Goal: Task Accomplishment & Management: Complete application form

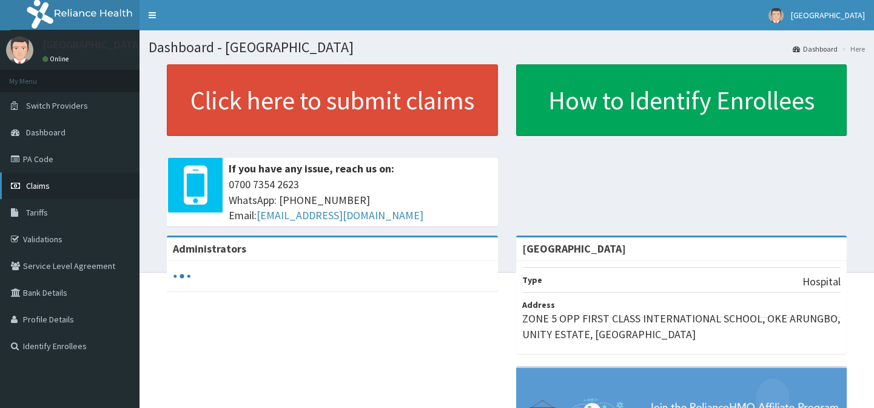
click at [31, 186] on span "Claims" at bounding box center [38, 185] width 24 height 11
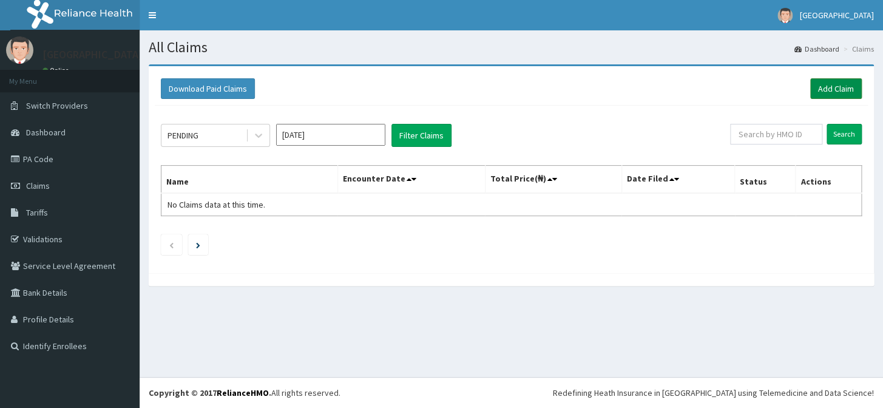
click at [839, 86] on link "Add Claim" at bounding box center [836, 88] width 52 height 21
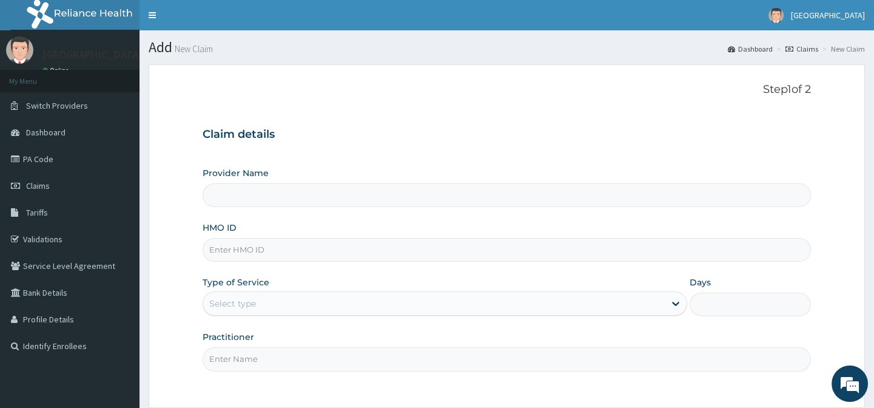
type input "[GEOGRAPHIC_DATA]"
click at [342, 256] on input "HMO ID" at bounding box center [507, 250] width 608 height 24
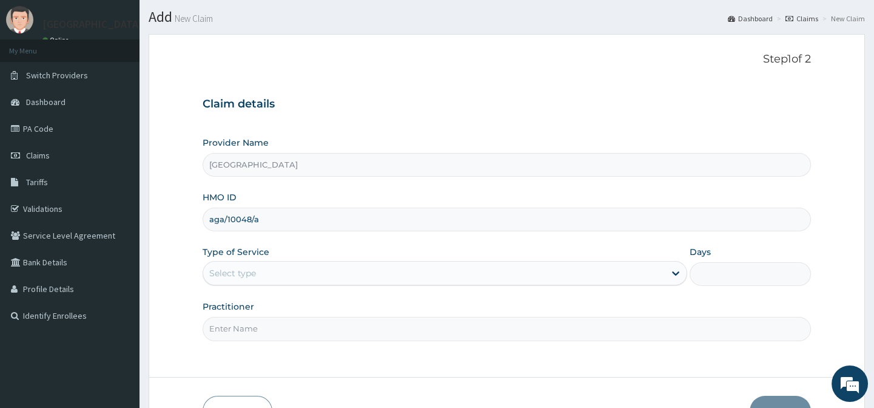
scroll to position [109, 0]
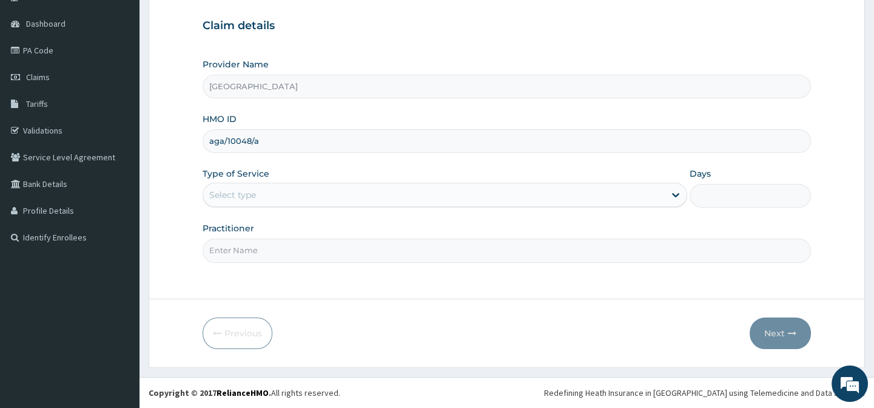
type input "aga/10048/a"
click at [362, 202] on div "Select type" at bounding box center [434, 194] width 462 height 19
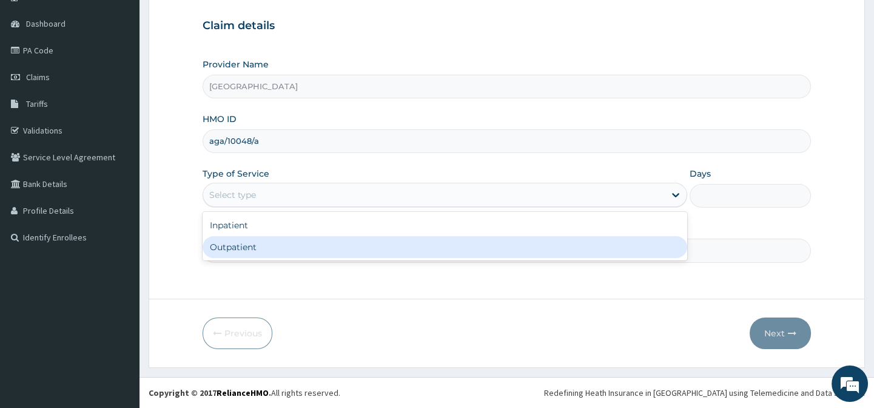
click at [355, 249] on div "Outpatient" at bounding box center [445, 247] width 485 height 22
type input "1"
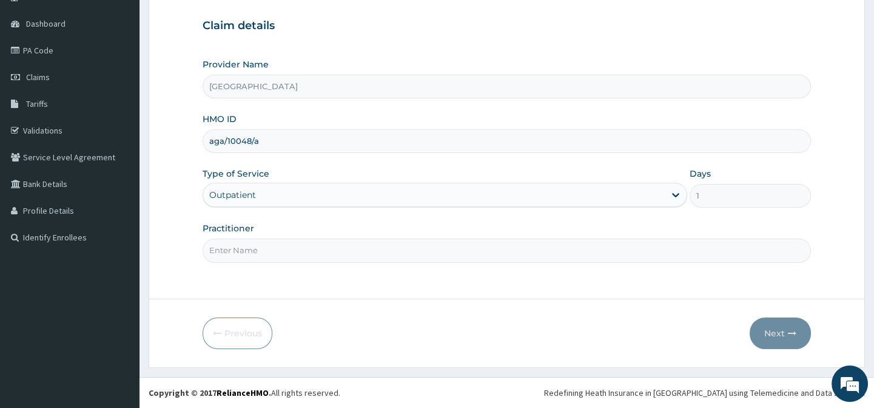
click at [419, 251] on input "Practitioner" at bounding box center [507, 250] width 608 height 24
type input "[PERSON_NAME] B A"
click at [787, 335] on button "Next" at bounding box center [780, 333] width 61 height 32
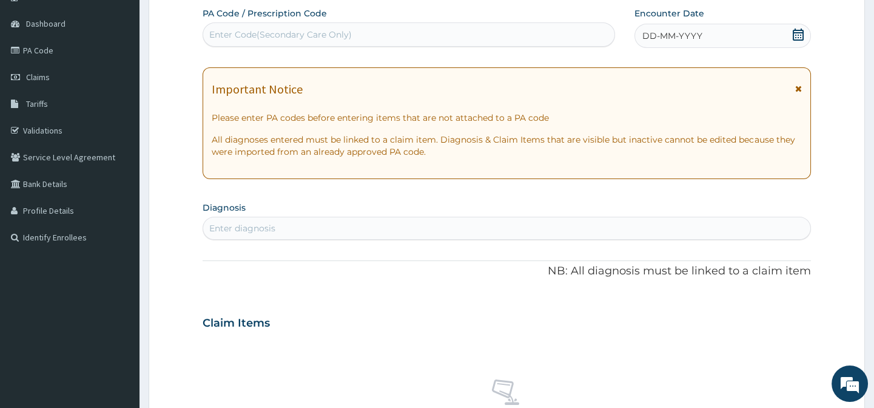
click at [803, 33] on icon at bounding box center [798, 35] width 11 height 12
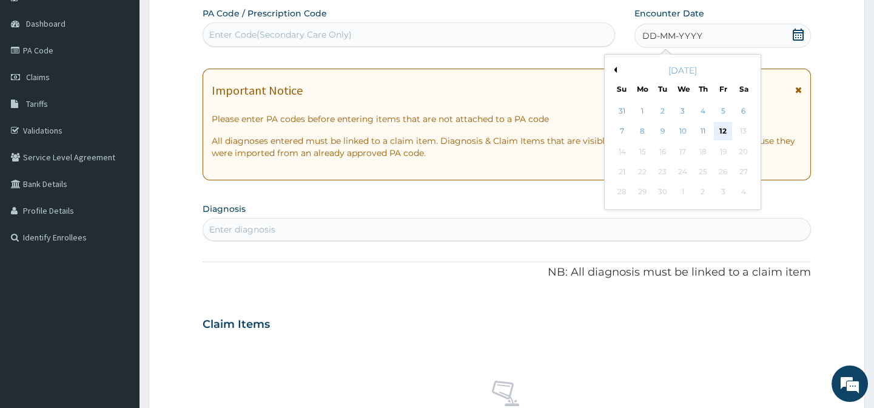
click at [724, 127] on div "12" at bounding box center [723, 132] width 18 height 18
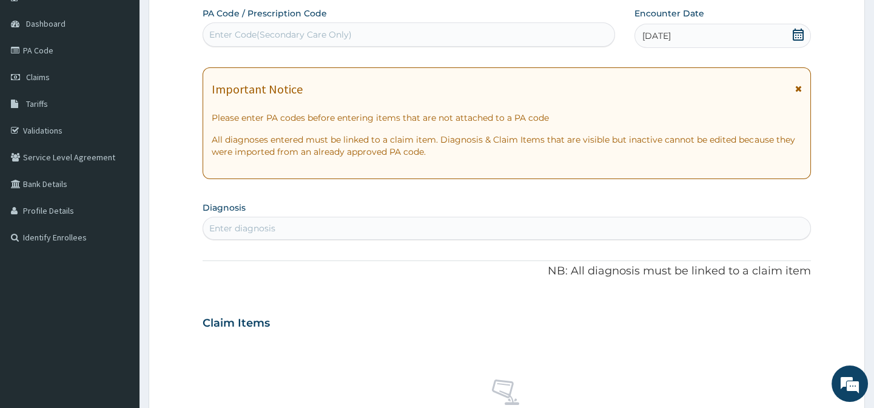
click at [385, 225] on div "Enter diagnosis" at bounding box center [506, 227] width 607 height 19
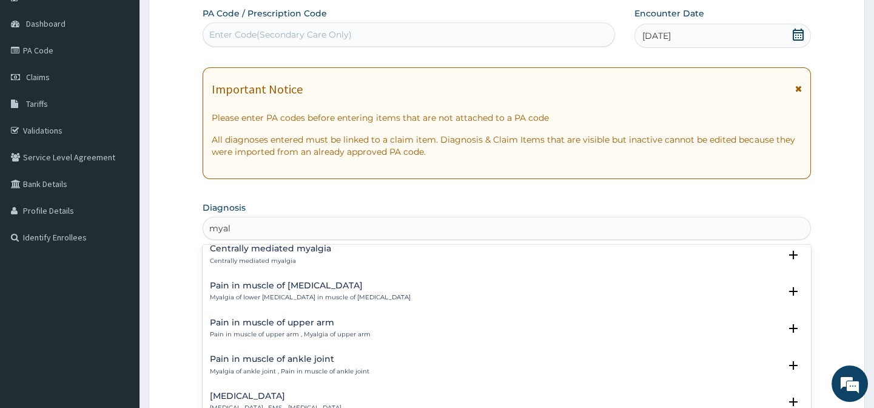
scroll to position [717, 0]
type input "myalg"
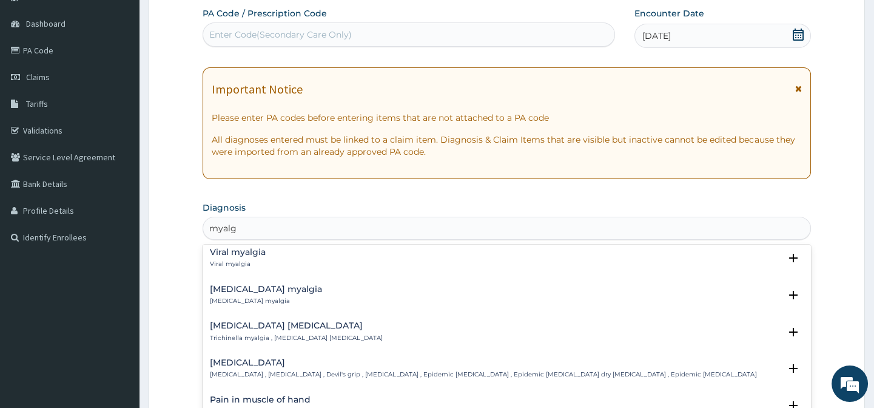
scroll to position [0, 0]
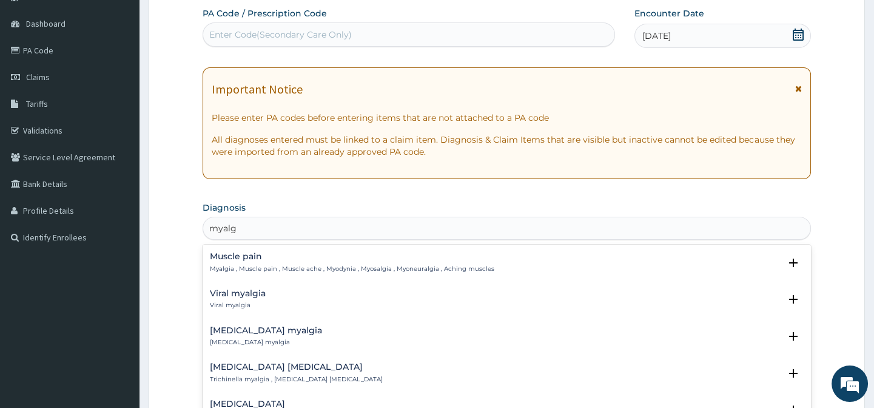
click at [242, 265] on p "Myalgia , Muscle pain , Muscle ache , Myodynia , Myosalgia , Myoneuralgia , Ach…" at bounding box center [352, 269] width 285 height 8
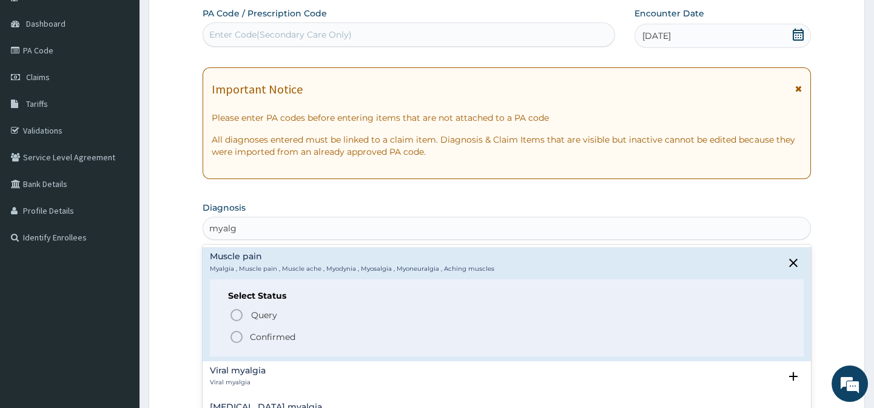
click at [263, 337] on p "Confirmed" at bounding box center [273, 337] width 46 height 12
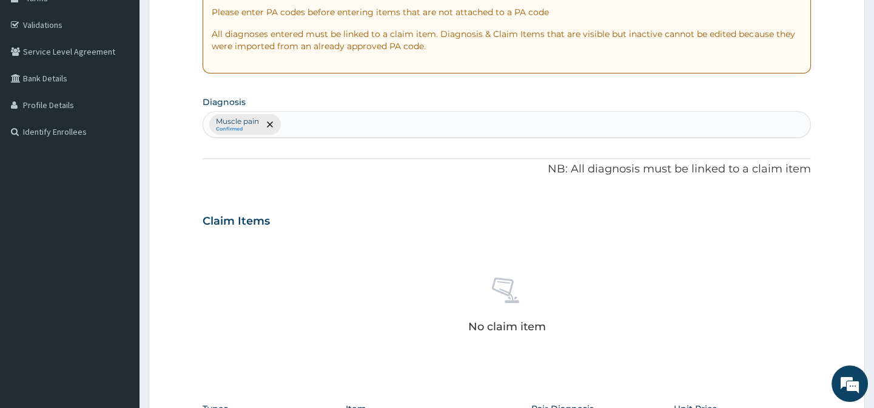
scroll to position [218, 0]
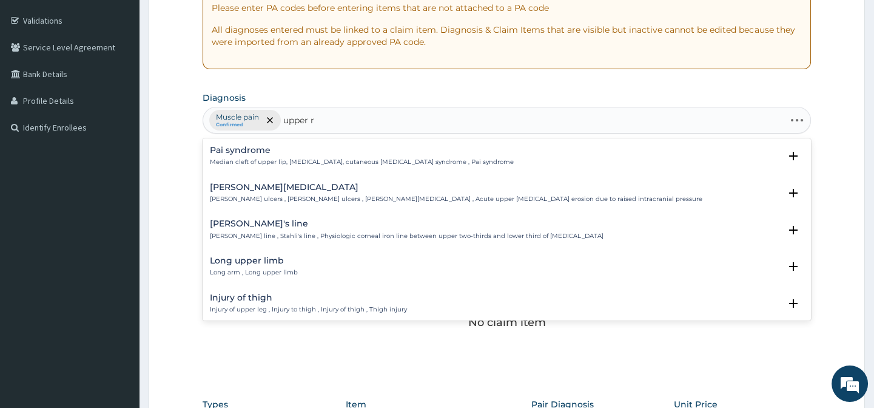
type input "upper re"
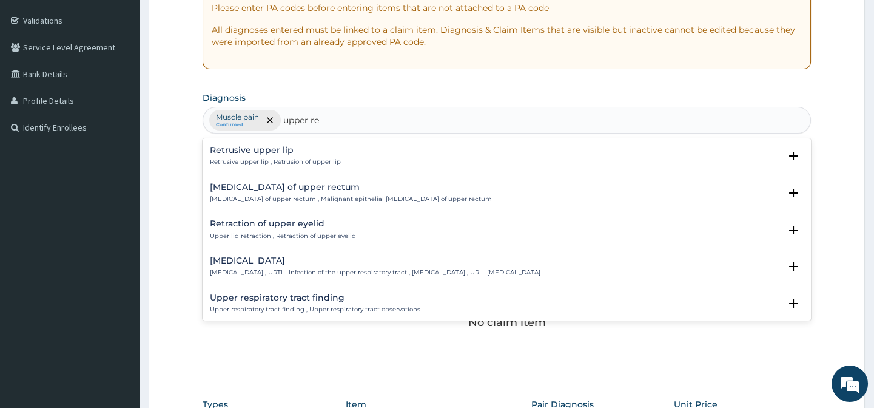
click at [264, 262] on h4 "[MEDICAL_DATA]" at bounding box center [375, 260] width 331 height 9
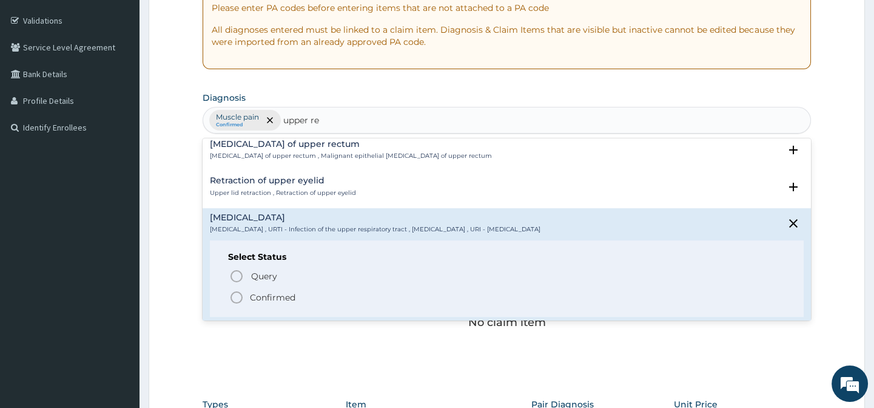
scroll to position [55, 0]
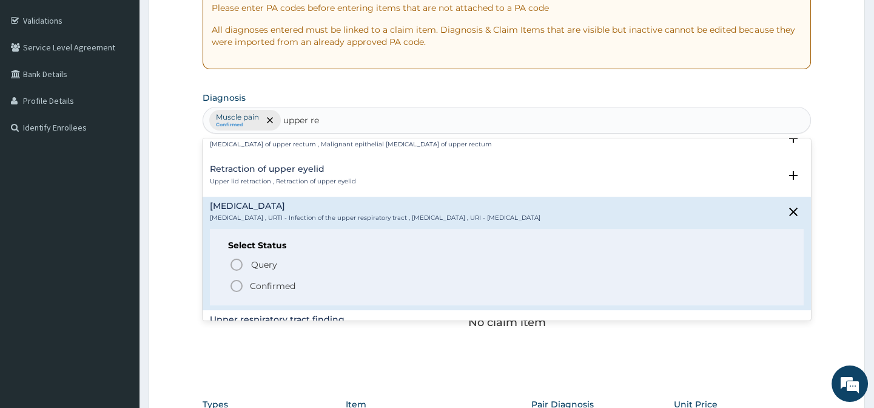
drag, startPoint x: 238, startPoint y: 286, endPoint x: 254, endPoint y: 285, distance: 15.8
click at [237, 286] on icon "status option filled" at bounding box center [236, 286] width 15 height 15
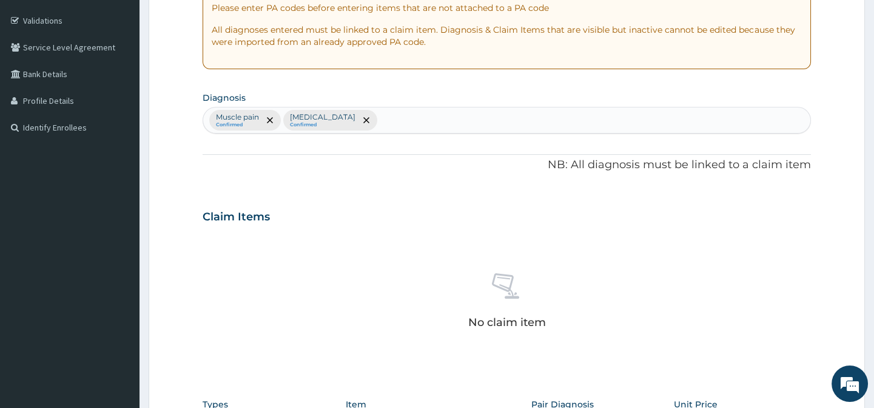
scroll to position [384, 0]
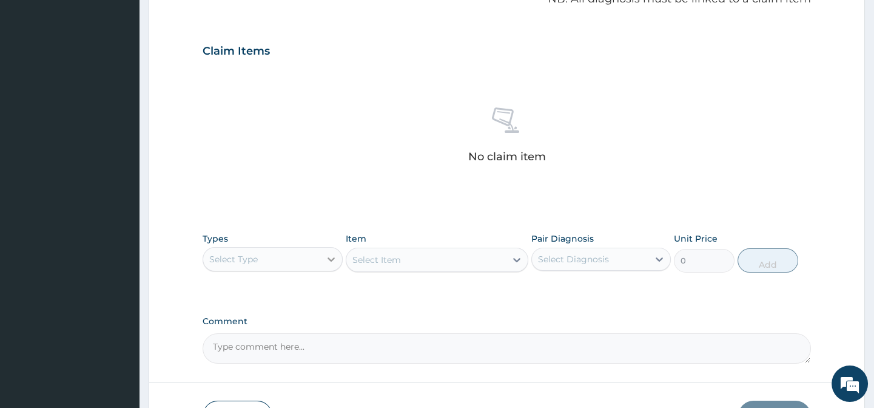
click at [335, 257] on icon at bounding box center [331, 259] width 12 height 12
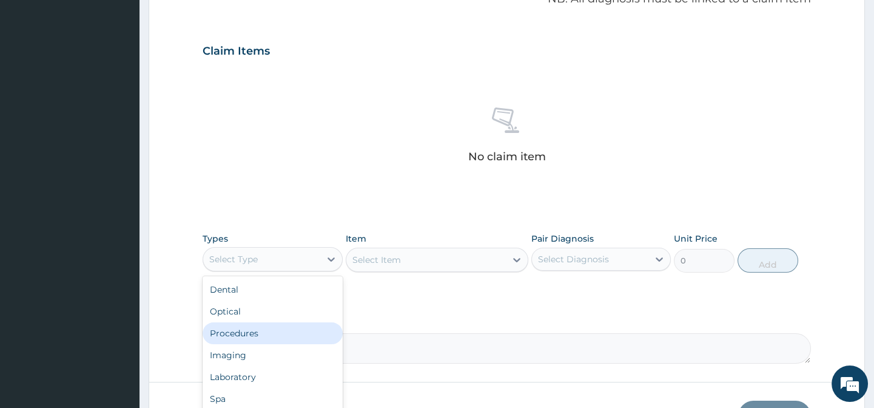
click at [285, 339] on div "Procedures" at bounding box center [273, 333] width 140 height 22
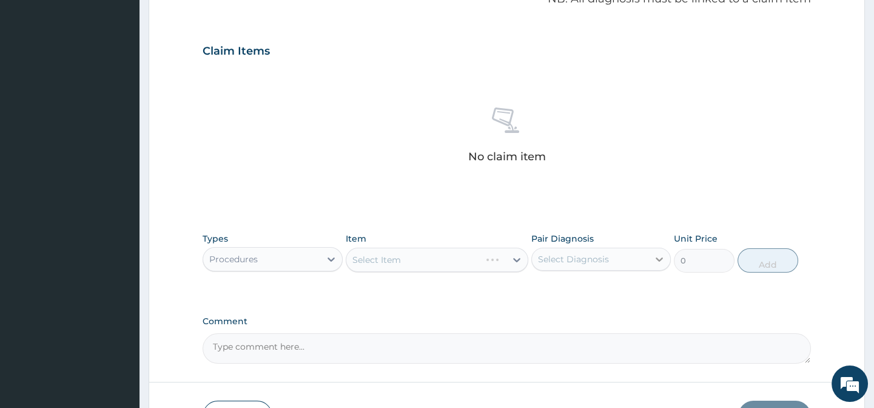
click at [661, 254] on icon at bounding box center [660, 259] width 12 height 12
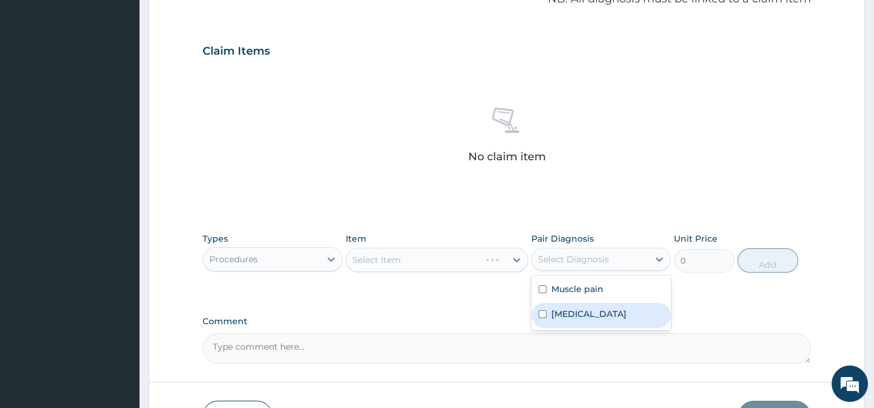
click at [627, 308] on label "[MEDICAL_DATA]" at bounding box center [589, 314] width 75 height 12
checkbox input "true"
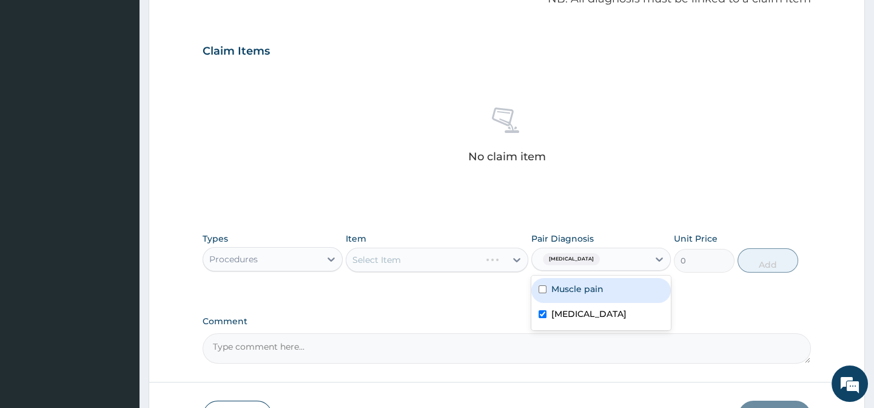
click at [627, 288] on div "Muscle pain" at bounding box center [602, 290] width 140 height 25
checkbox input "true"
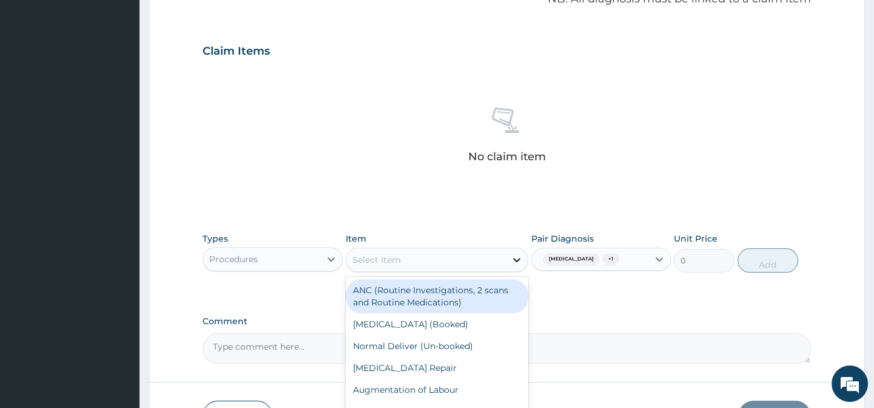
click at [514, 254] on icon at bounding box center [517, 260] width 12 height 12
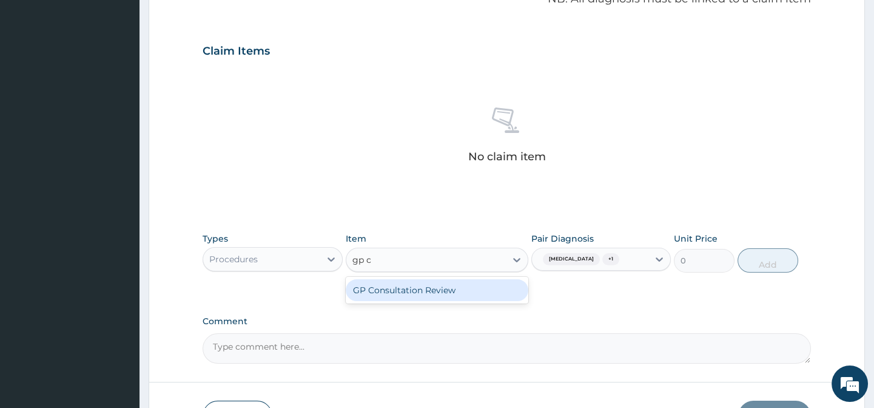
type input "gp"
click at [423, 287] on div "GP Initial Consultation" at bounding box center [437, 290] width 183 height 22
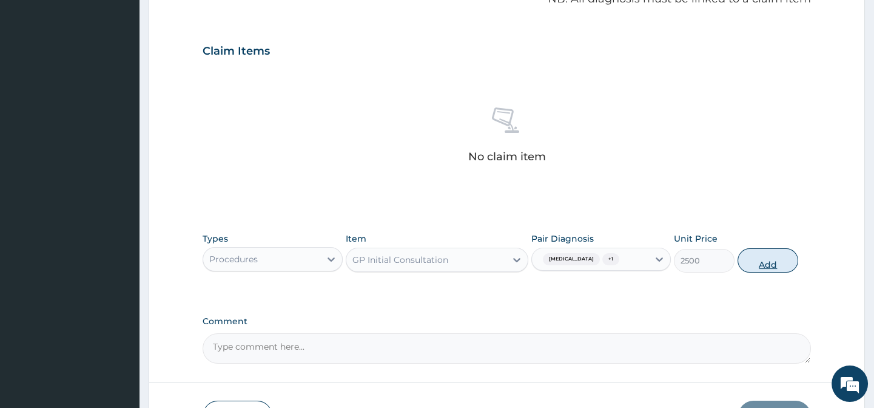
click at [766, 272] on button "Add" at bounding box center [768, 260] width 61 height 24
type input "0"
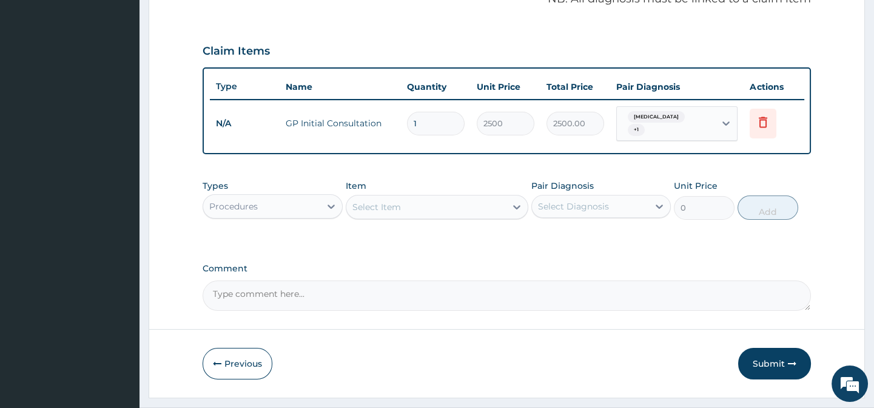
click at [539, 212] on div "Select Diagnosis" at bounding box center [573, 206] width 71 height 12
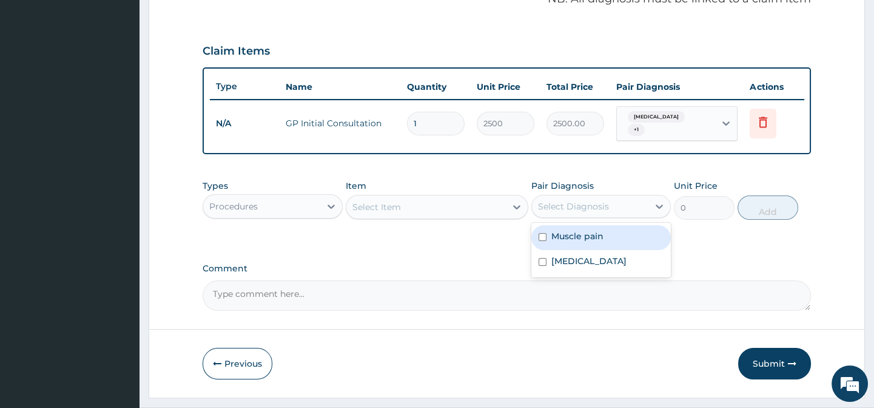
click at [540, 240] on input "checkbox" at bounding box center [543, 237] width 8 height 8
checkbox input "true"
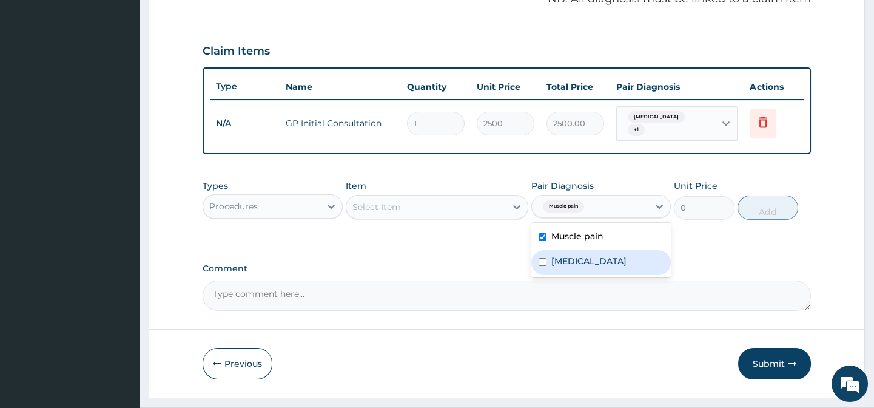
click at [546, 275] on div "[MEDICAL_DATA]" at bounding box center [602, 262] width 140 height 25
checkbox input "true"
click at [333, 212] on icon at bounding box center [331, 206] width 12 height 12
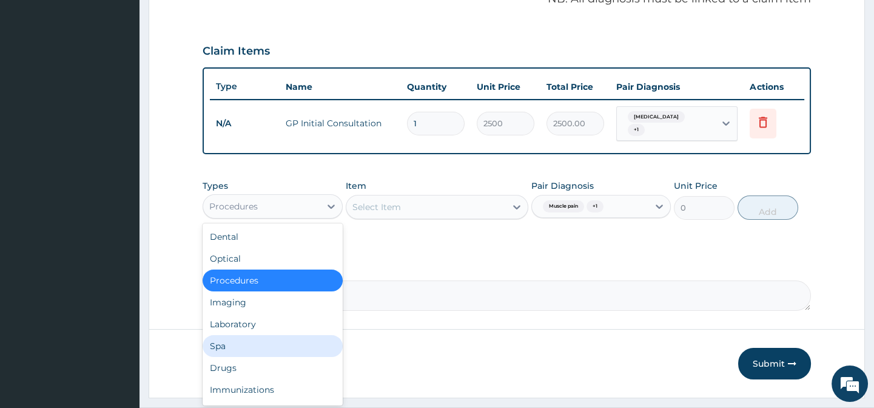
click at [274, 356] on div "Spa" at bounding box center [273, 346] width 140 height 22
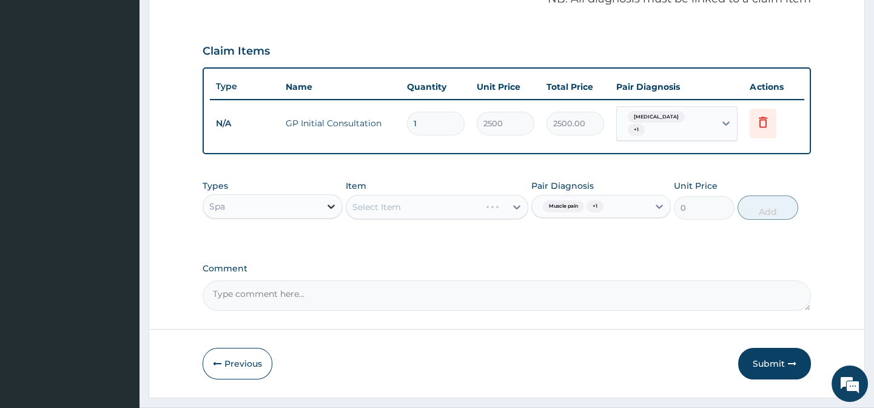
click at [326, 212] on icon at bounding box center [331, 206] width 12 height 12
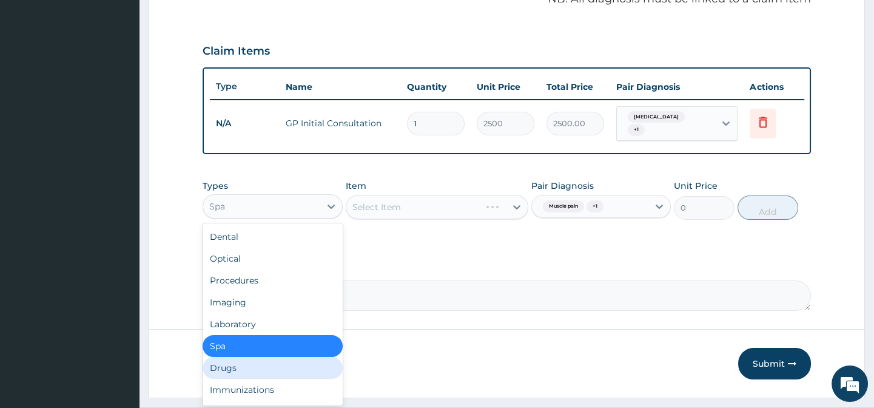
click at [261, 379] on div "Drugs" at bounding box center [273, 368] width 140 height 22
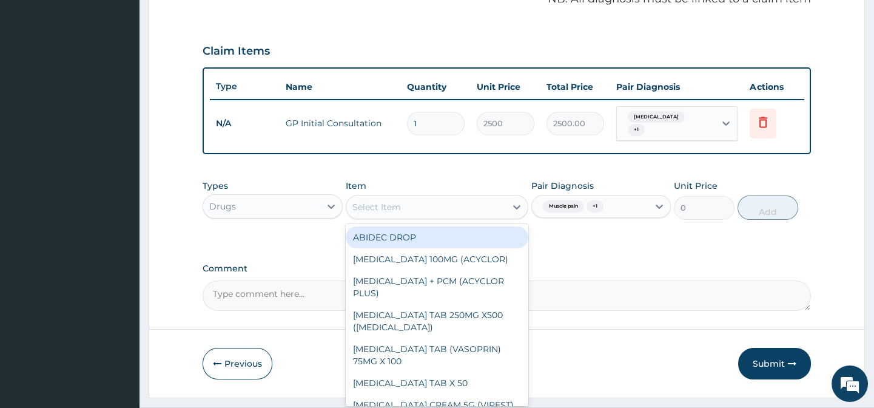
click at [445, 211] on div "Select Item" at bounding box center [426, 206] width 160 height 19
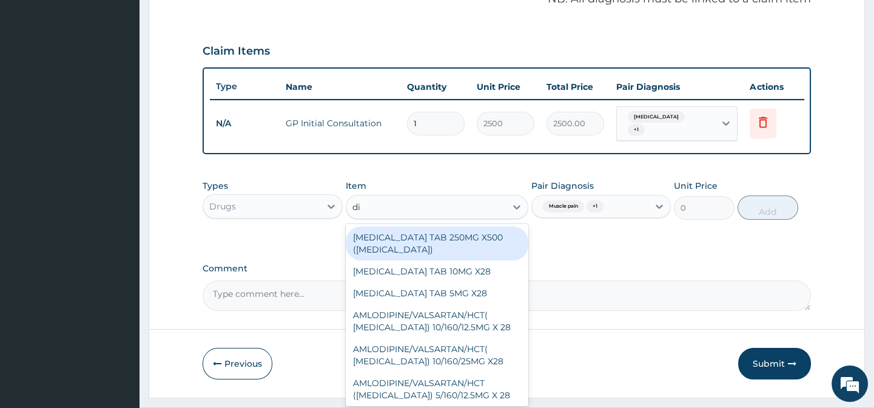
type input "dic"
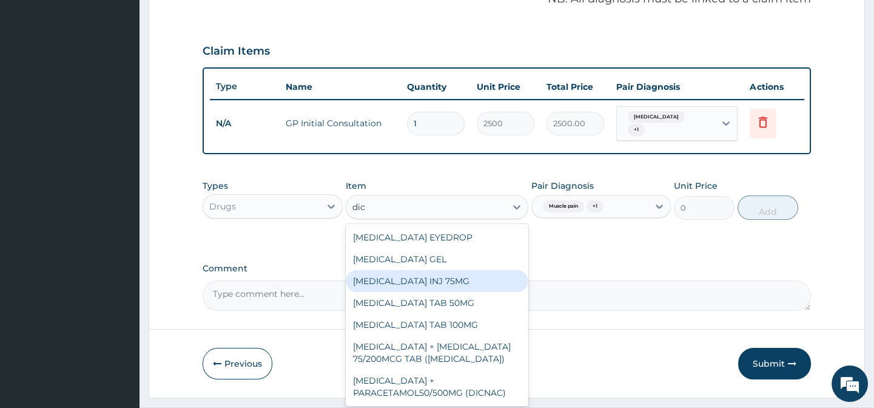
click at [429, 292] on div "DICLOFENAC INJ 75MG" at bounding box center [437, 281] width 183 height 22
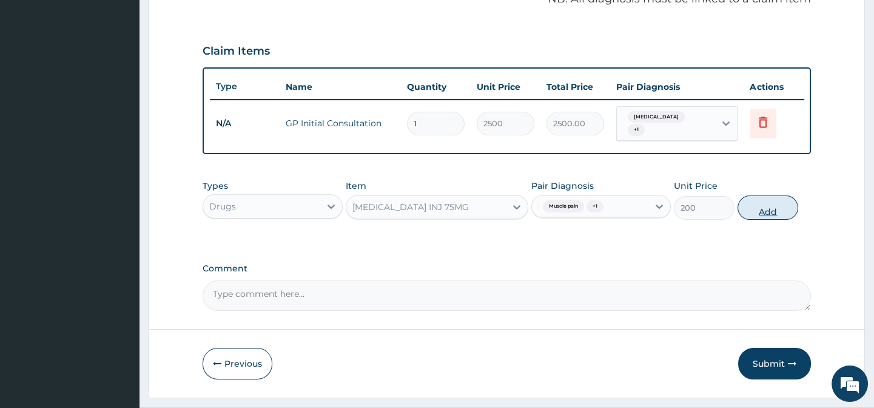
click at [765, 220] on button "Add" at bounding box center [768, 207] width 61 height 24
type input "0"
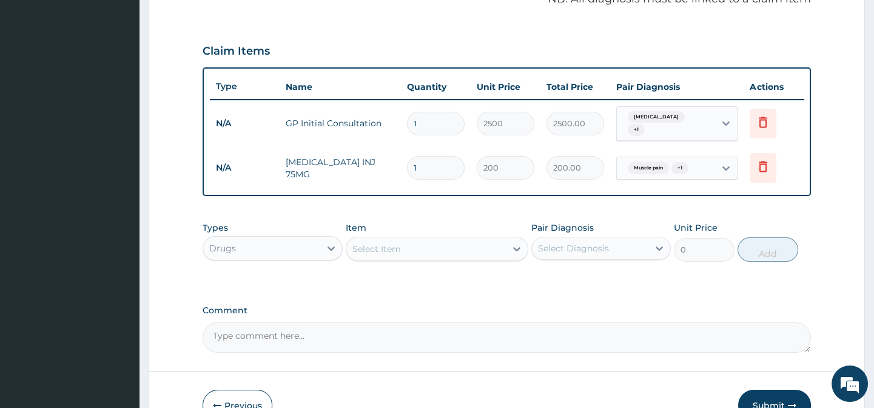
click at [576, 254] on div "Select Diagnosis" at bounding box center [573, 248] width 71 height 12
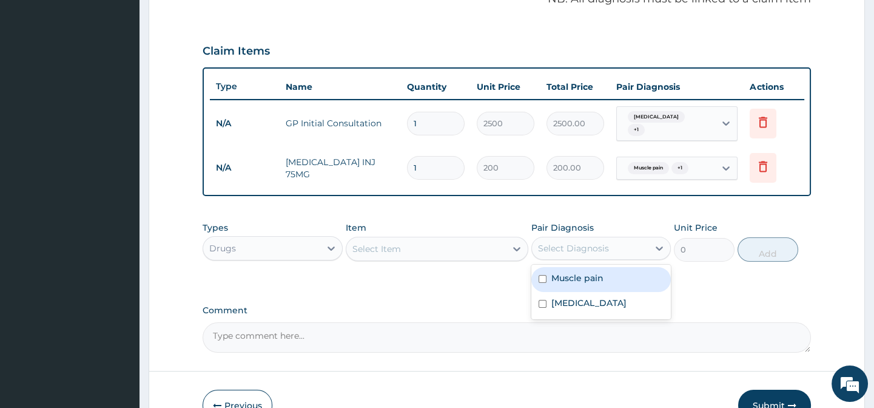
click at [581, 292] on div "Muscle pain" at bounding box center [602, 279] width 140 height 25
checkbox input "true"
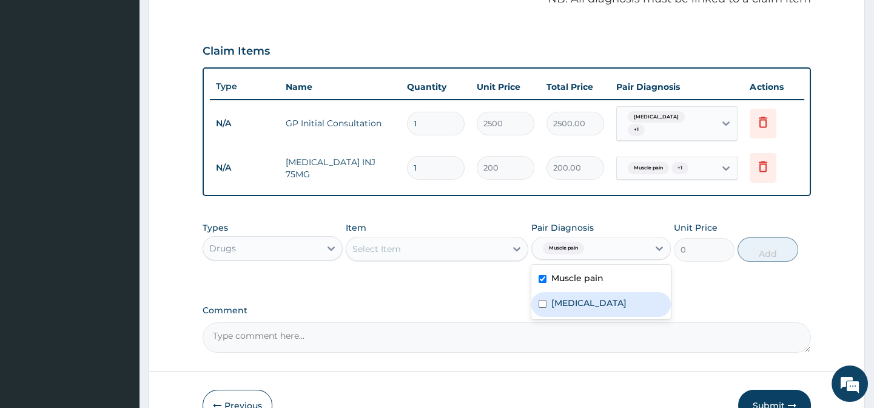
click at [581, 309] on label "[MEDICAL_DATA]" at bounding box center [589, 303] width 75 height 12
checkbox input "true"
click at [479, 259] on div "Select Item" at bounding box center [426, 248] width 160 height 19
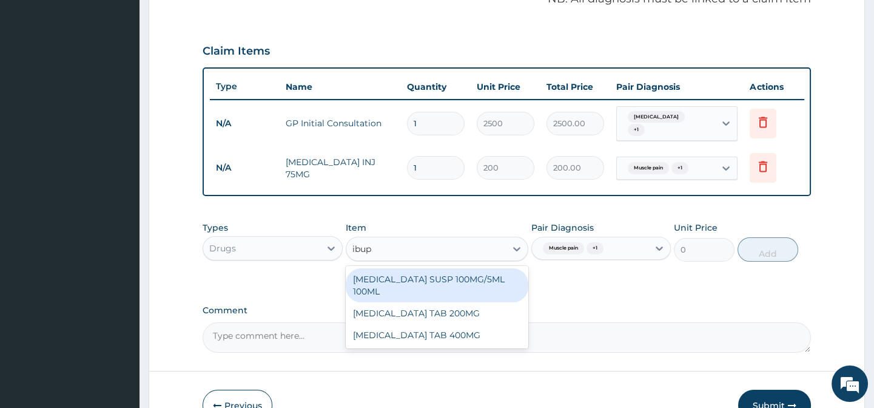
type input "ibupr"
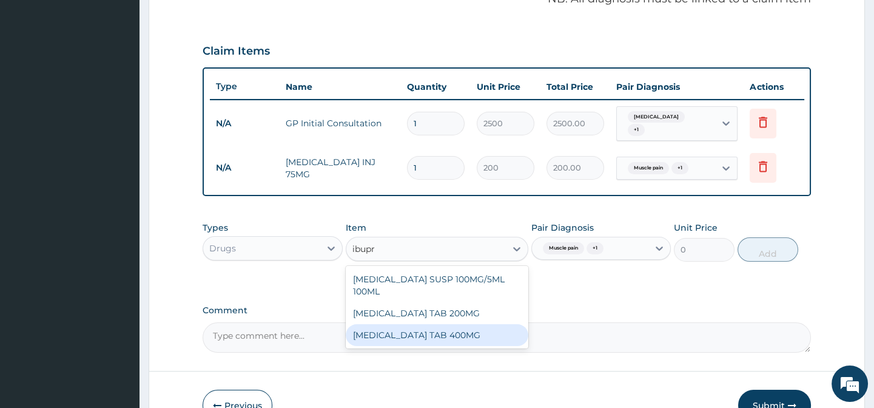
click at [474, 325] on div "IBUPROFEN TAB 400MG" at bounding box center [437, 335] width 183 height 22
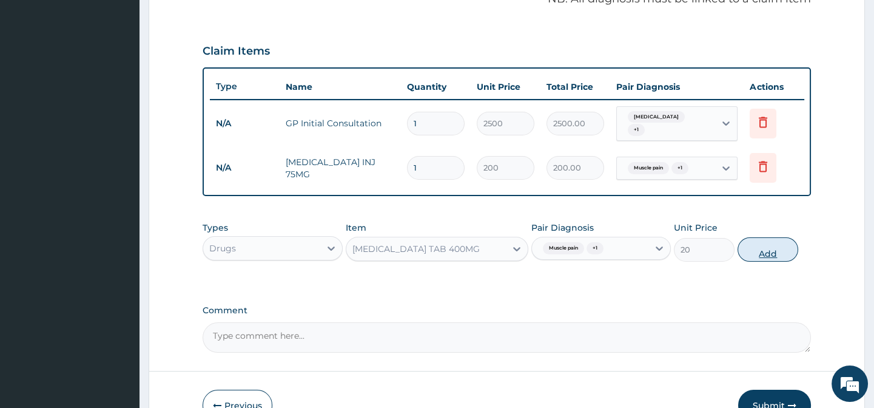
click at [773, 259] on button "Add" at bounding box center [768, 249] width 61 height 24
type input "0"
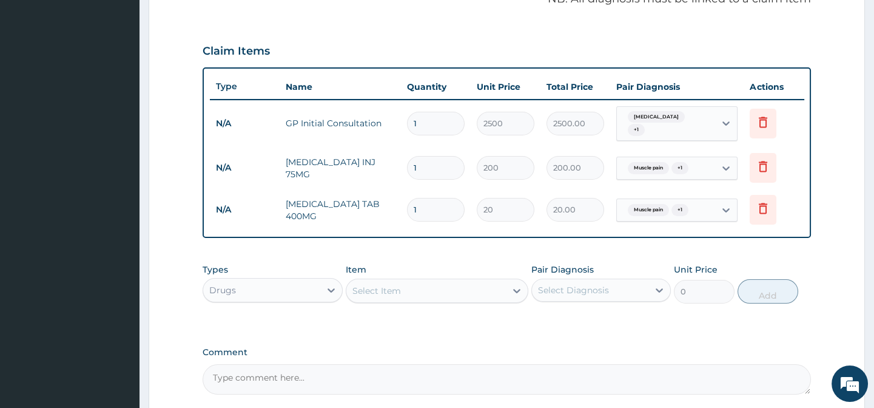
type input "10"
type input "200.00"
type input "10"
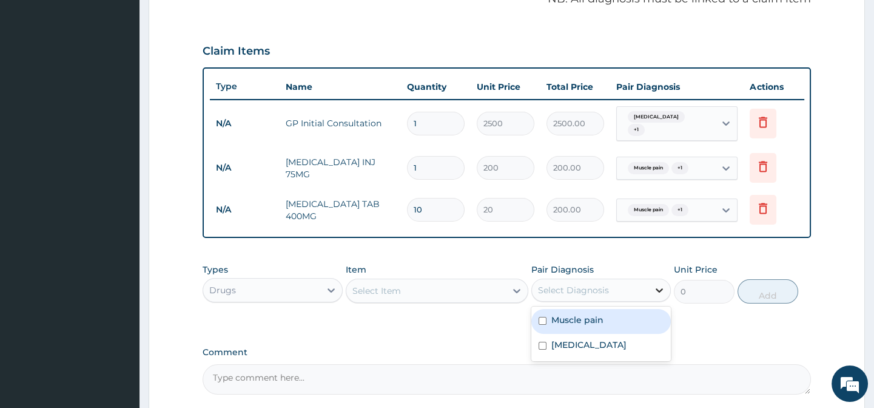
click at [655, 296] on icon at bounding box center [660, 290] width 12 height 12
click at [655, 334] on div "Muscle pain" at bounding box center [602, 321] width 140 height 25
checkbox input "true"
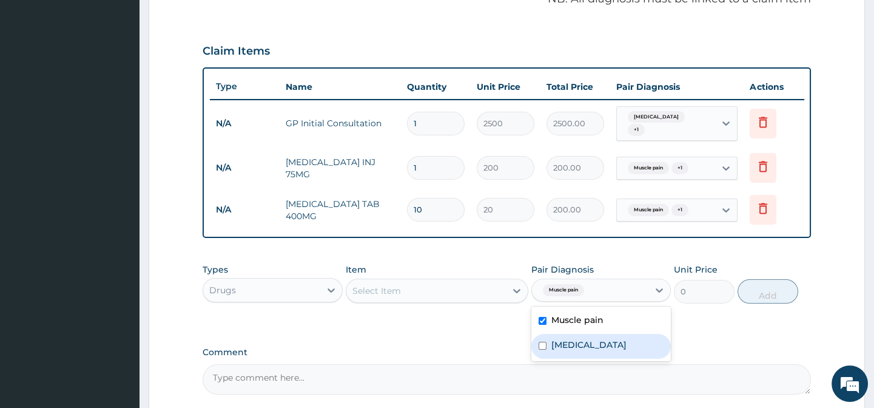
click at [617, 351] on label "[MEDICAL_DATA]" at bounding box center [589, 345] width 75 height 12
checkbox input "true"
click at [513, 293] on icon at bounding box center [516, 291] width 7 height 4
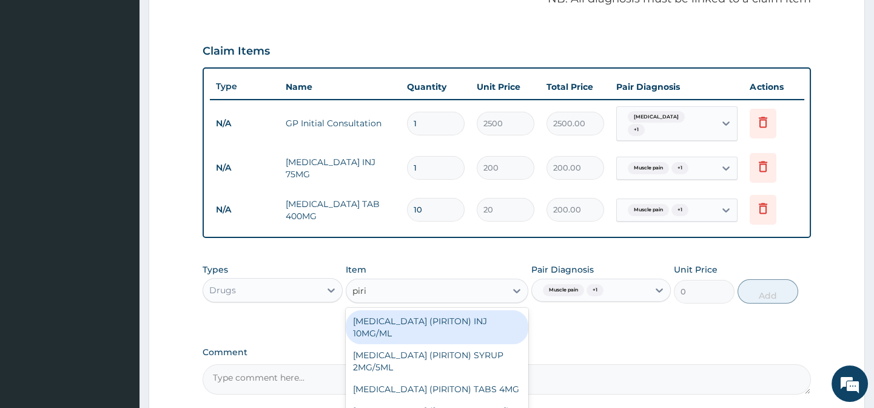
type input "pirit"
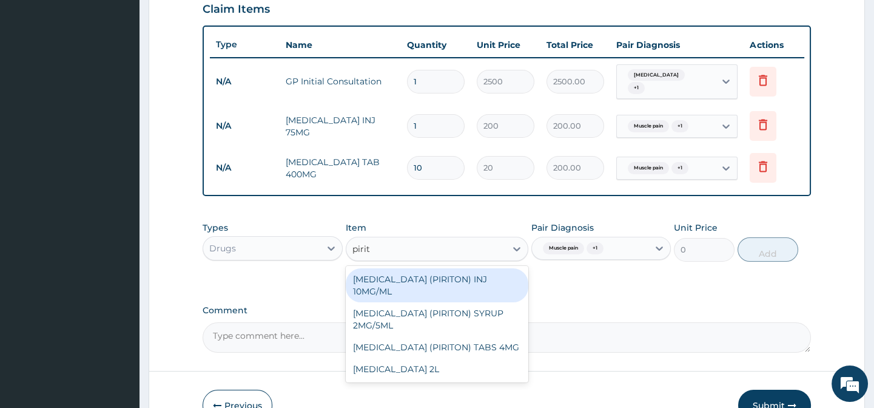
scroll to position [506, 0]
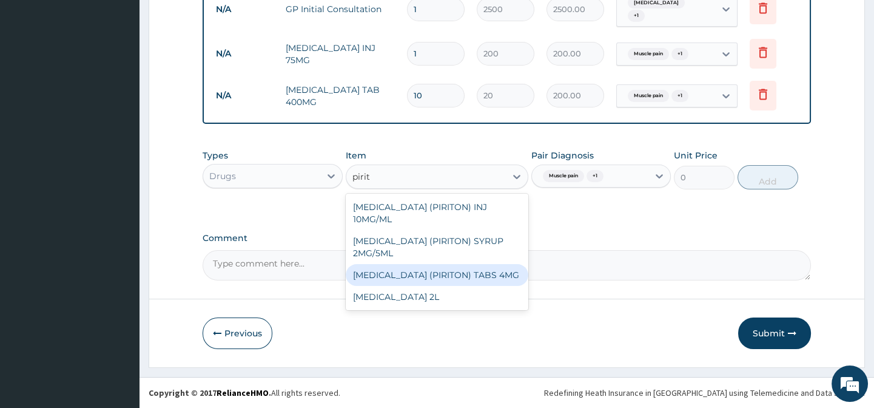
click at [462, 275] on div "CHLORPHENIRAMINE (PIRITON) TABS 4MG" at bounding box center [437, 275] width 183 height 22
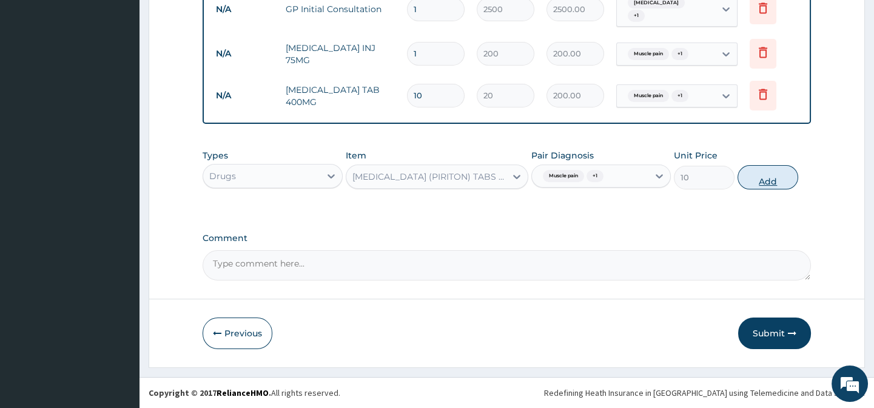
click at [765, 178] on button "Add" at bounding box center [768, 177] width 61 height 24
type input "0"
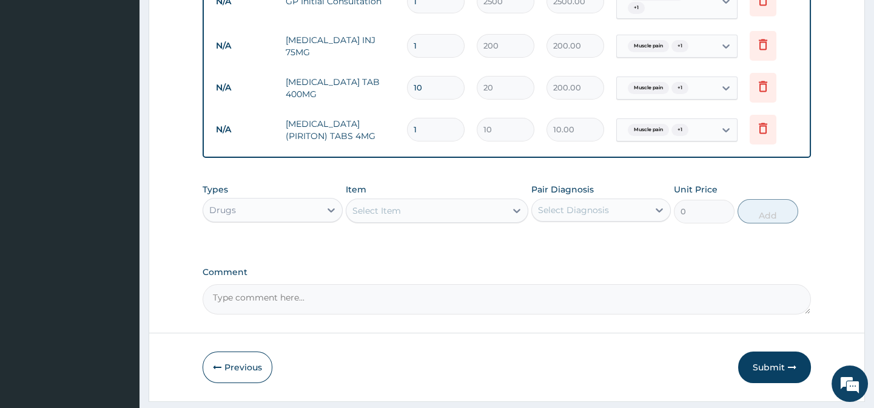
type input "0.00"
type input "5"
type input "50.00"
type input "5"
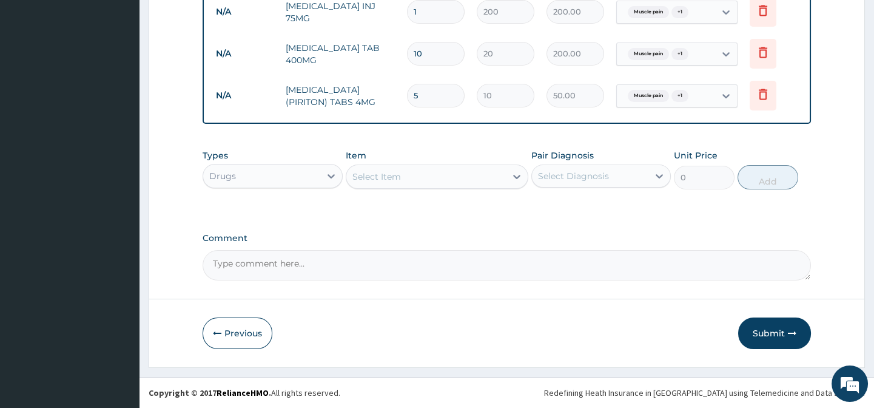
scroll to position [548, 0]
click at [771, 329] on button "Submit" at bounding box center [774, 333] width 73 height 32
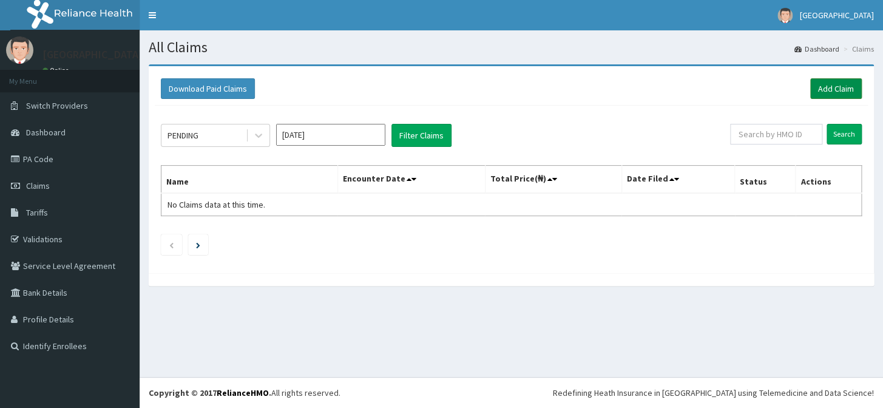
click at [820, 79] on link "Add Claim" at bounding box center [836, 88] width 52 height 21
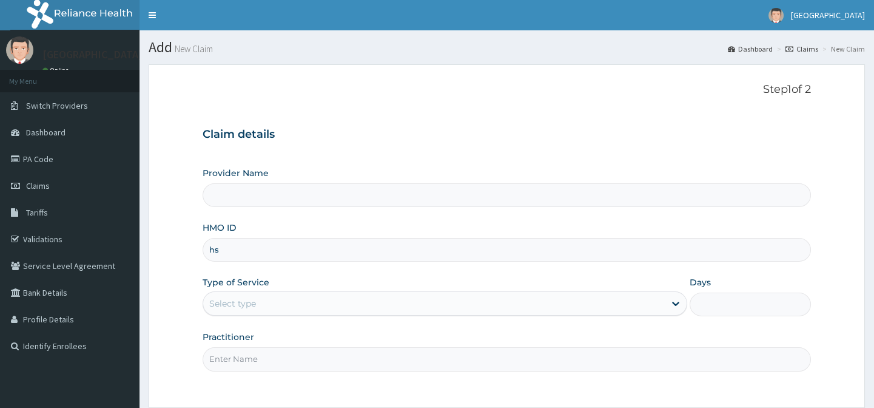
type input "hst"
type input "[GEOGRAPHIC_DATA]"
type input "hst/10142/a"
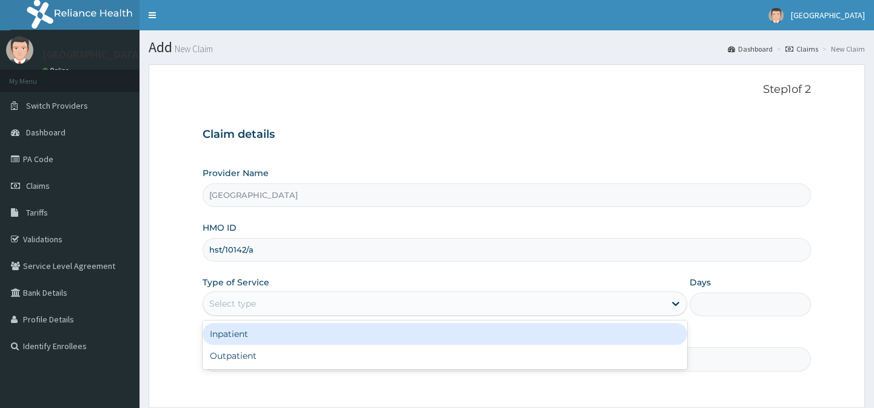
click at [395, 301] on div "Select type" at bounding box center [434, 303] width 462 height 19
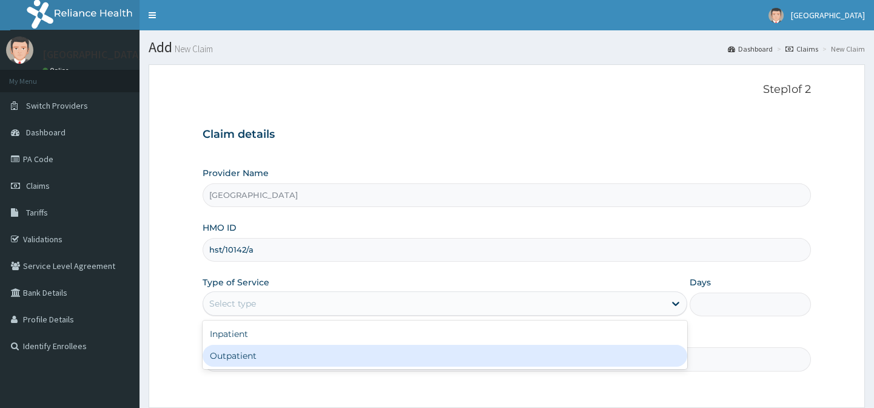
click at [384, 356] on div "Outpatient" at bounding box center [445, 356] width 485 height 22
type input "1"
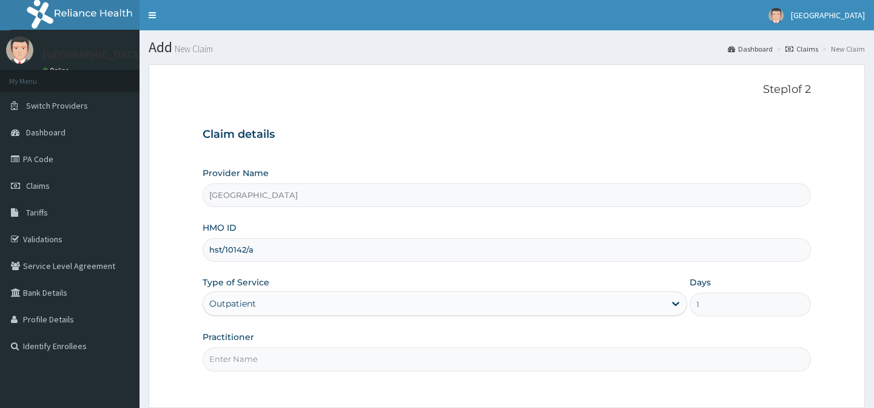
scroll to position [109, 0]
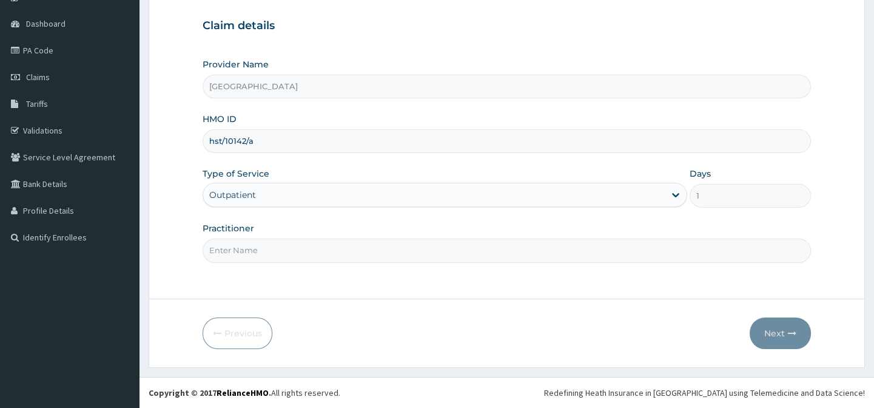
click at [382, 255] on input "Practitioner" at bounding box center [507, 250] width 608 height 24
type input "[PERSON_NAME] B A"
click at [786, 328] on button "Next" at bounding box center [780, 333] width 61 height 32
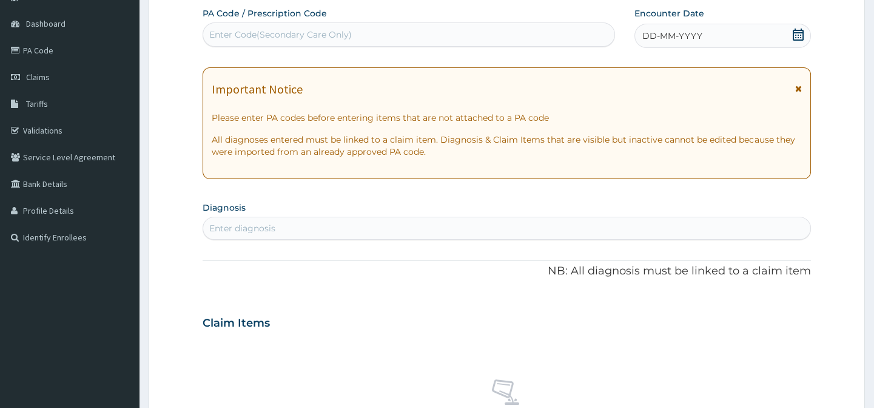
click at [796, 35] on icon at bounding box center [798, 35] width 11 height 12
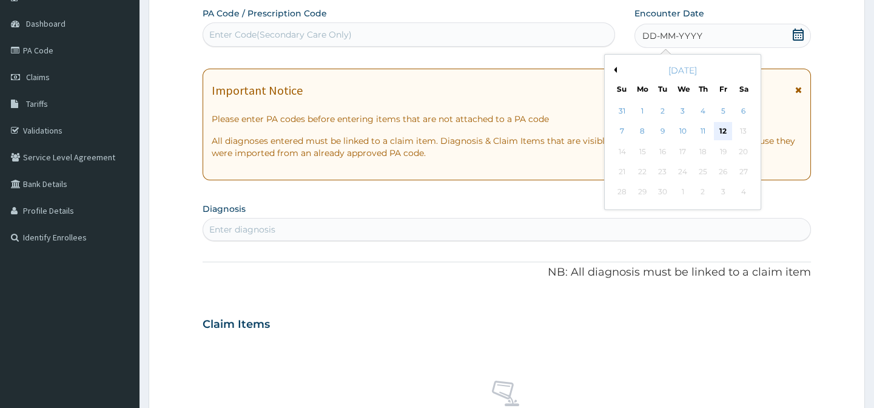
click at [723, 133] on div "12" at bounding box center [723, 132] width 18 height 18
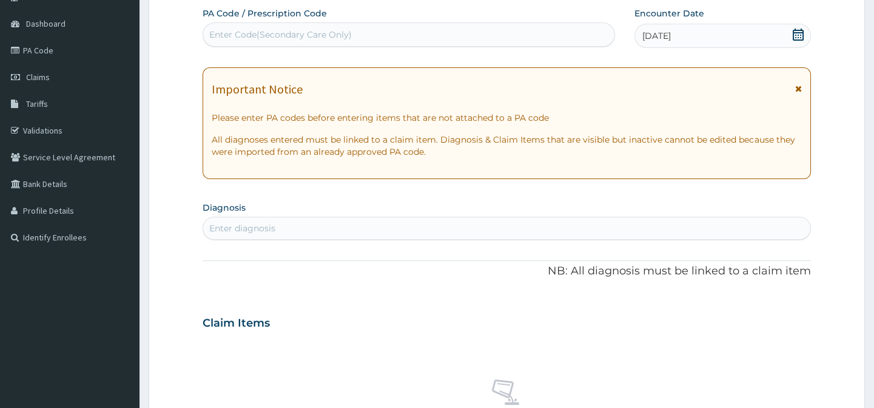
click at [416, 229] on div "Enter diagnosis" at bounding box center [506, 227] width 607 height 19
type input "[MEDICAL_DATA]"
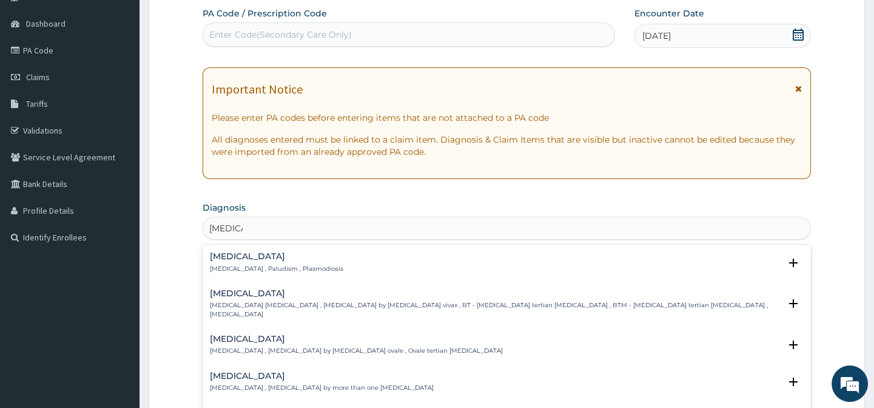
click at [358, 274] on div "[MEDICAL_DATA] [MEDICAL_DATA] , Paludism , Plasmodiosis Select Status Query Que…" at bounding box center [506, 265] width 593 height 27
click at [251, 262] on div "[MEDICAL_DATA] [MEDICAL_DATA] , Paludism , Plasmodiosis" at bounding box center [276, 262] width 133 height 21
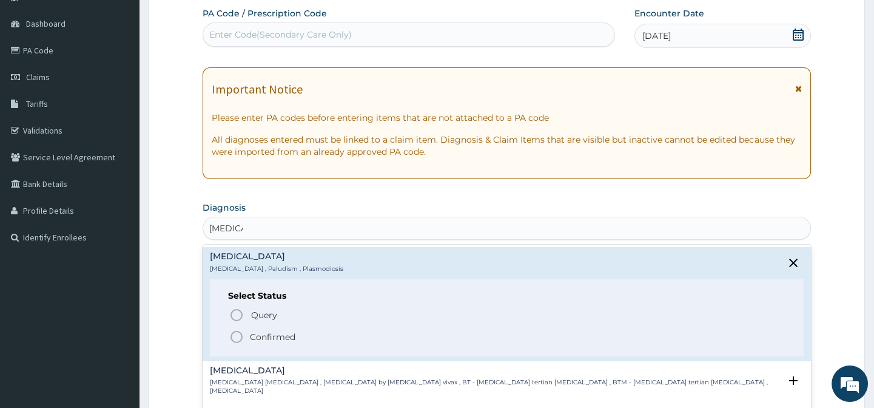
click at [265, 336] on p "Confirmed" at bounding box center [273, 337] width 46 height 12
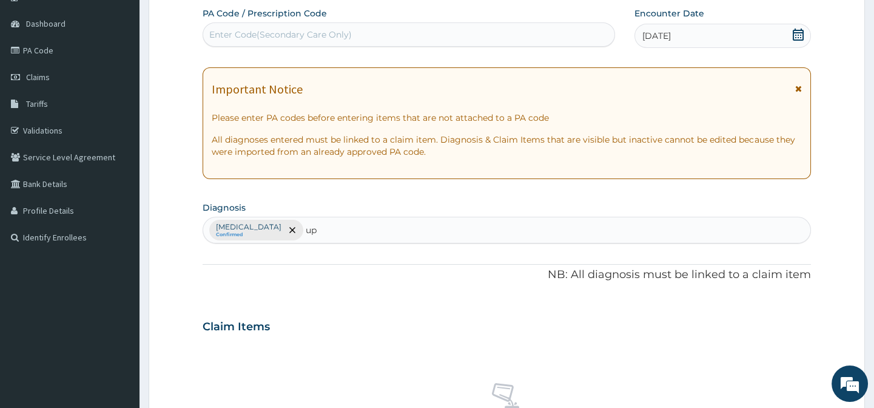
scroll to position [0, 0]
type input "upper res"
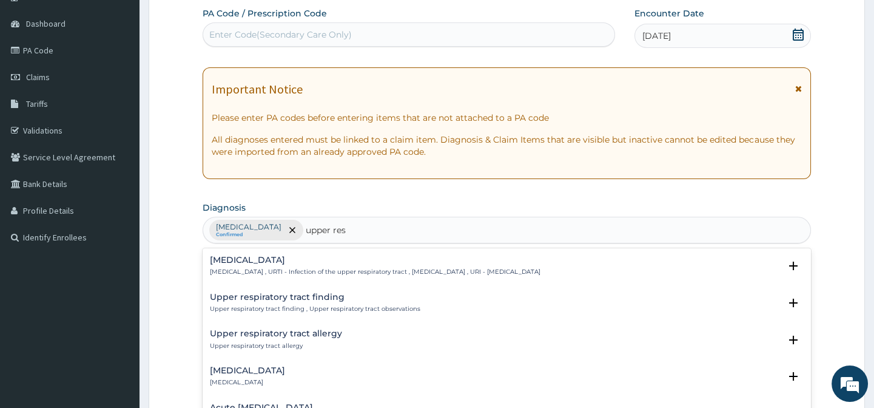
click at [282, 269] on p "[MEDICAL_DATA] , URTI - Infection of the upper respiratory tract , [MEDICAL_DAT…" at bounding box center [375, 272] width 331 height 8
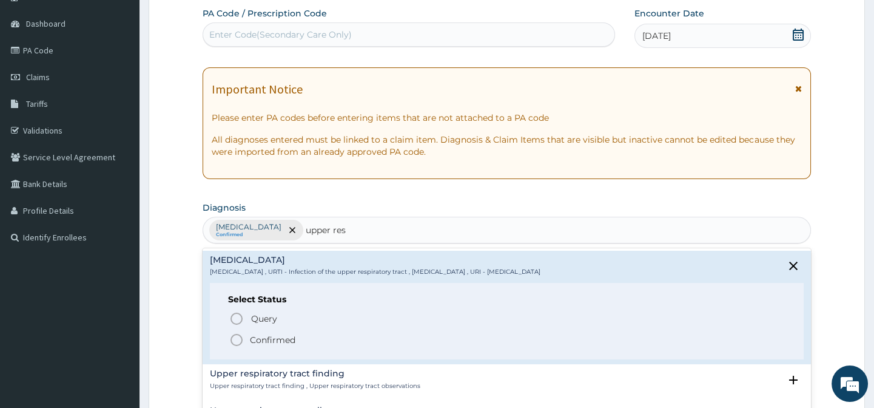
click at [264, 339] on p "Confirmed" at bounding box center [273, 340] width 46 height 12
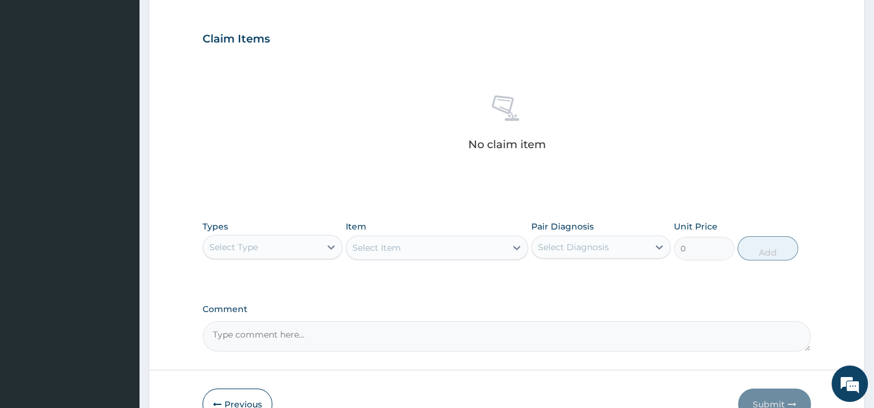
scroll to position [439, 0]
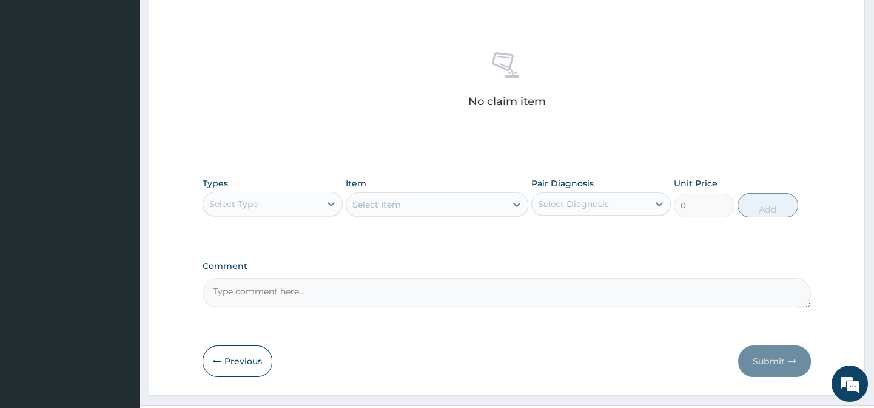
click at [594, 203] on div "Select Diagnosis" at bounding box center [573, 204] width 71 height 12
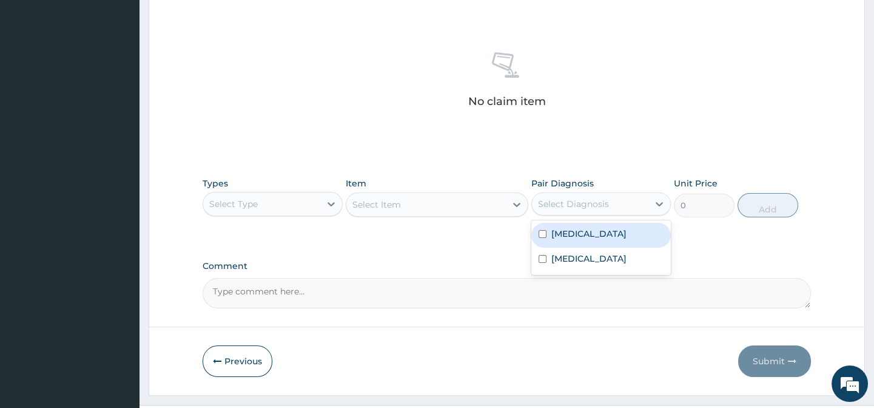
click at [590, 232] on div "[MEDICAL_DATA]" at bounding box center [602, 235] width 140 height 25
checkbox input "true"
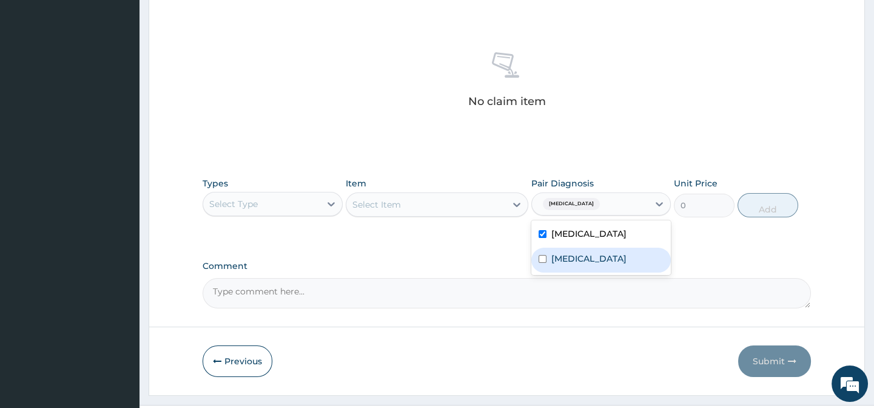
click at [592, 265] on label "[MEDICAL_DATA]" at bounding box center [589, 258] width 75 height 12
checkbox input "true"
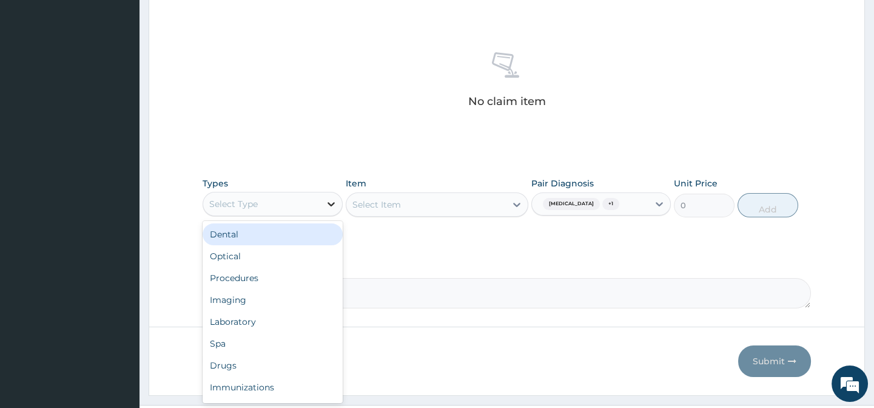
click at [325, 200] on icon at bounding box center [331, 204] width 12 height 12
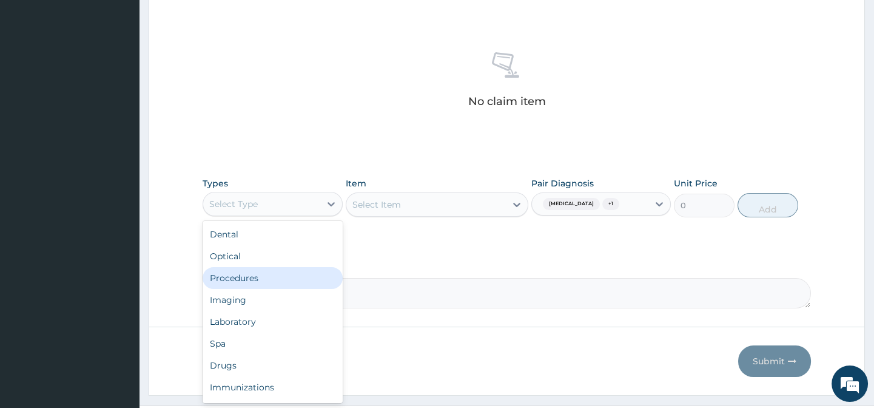
click at [289, 275] on div "Procedures" at bounding box center [273, 278] width 140 height 22
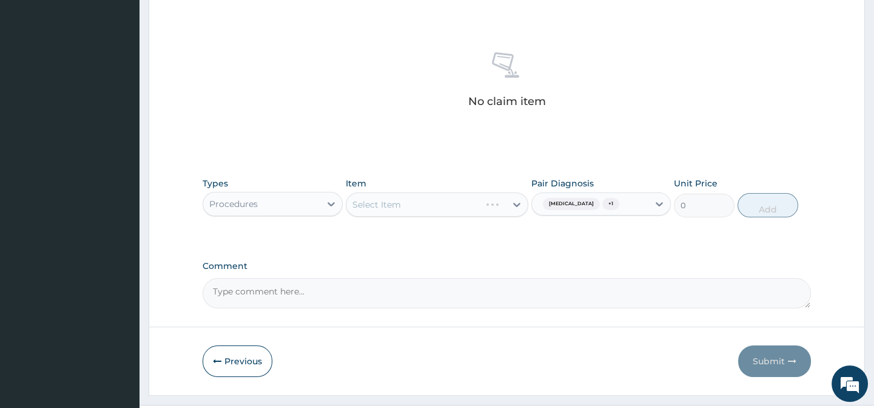
click at [515, 203] on div "Select Item" at bounding box center [437, 204] width 183 height 24
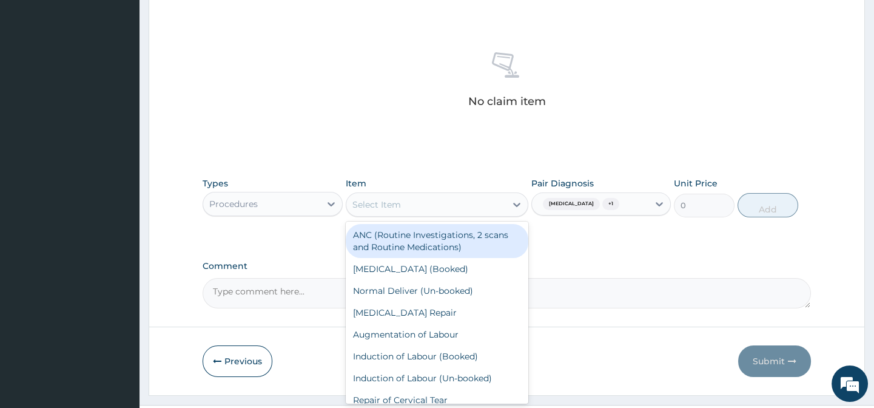
click at [515, 203] on icon at bounding box center [516, 205] width 7 height 4
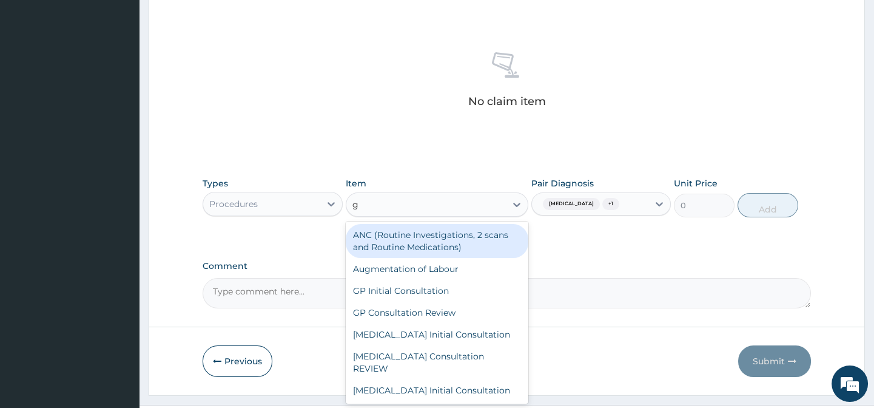
type input "gp"
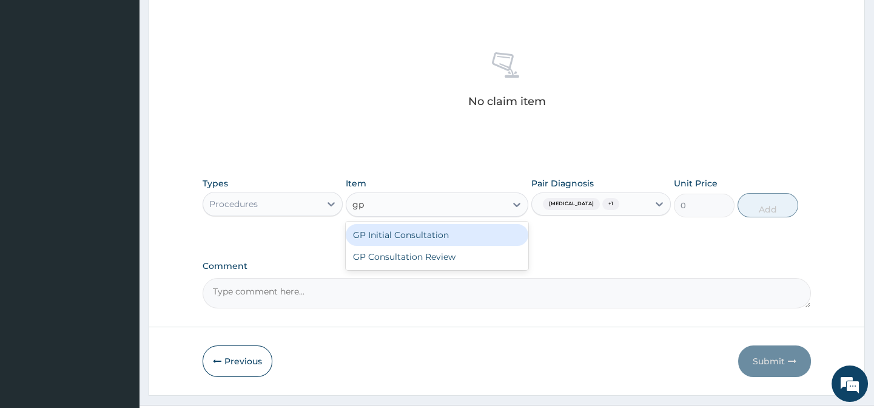
click at [505, 231] on div "GP Initial Consultation" at bounding box center [437, 235] width 183 height 22
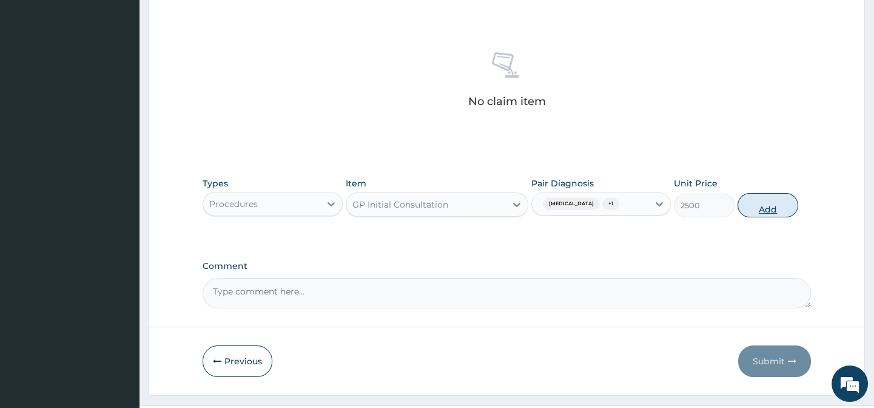
click at [760, 212] on button "Add" at bounding box center [768, 205] width 61 height 24
type input "0"
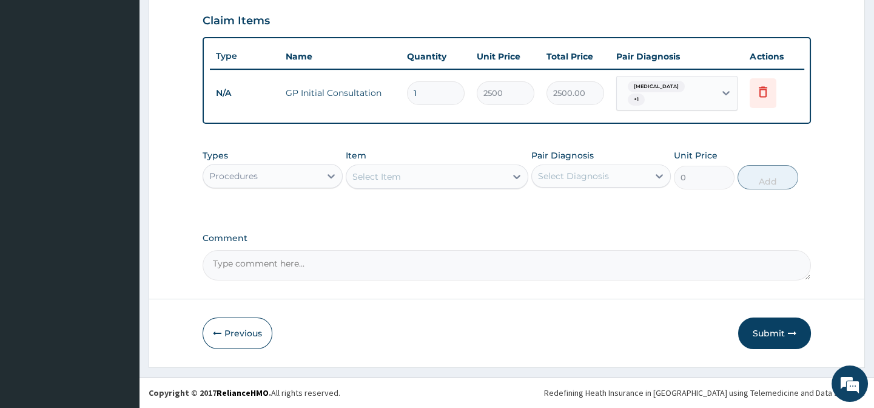
scroll to position [417, 0]
click at [317, 176] on div "Procedures" at bounding box center [261, 175] width 117 height 19
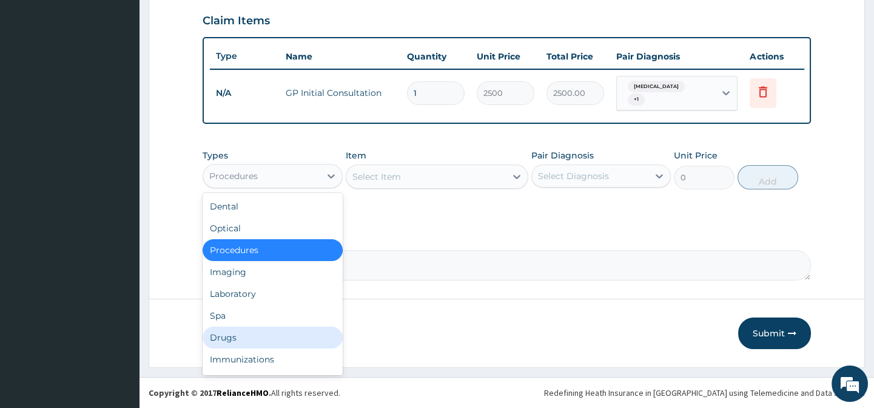
click at [276, 333] on div "Drugs" at bounding box center [273, 337] width 140 height 22
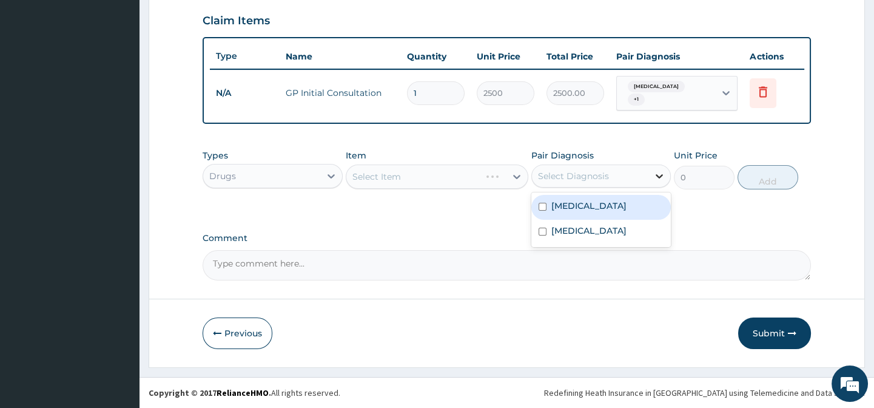
click at [656, 176] on icon at bounding box center [660, 176] width 12 height 12
click at [632, 215] on div "[MEDICAL_DATA]" at bounding box center [602, 207] width 140 height 25
checkbox input "true"
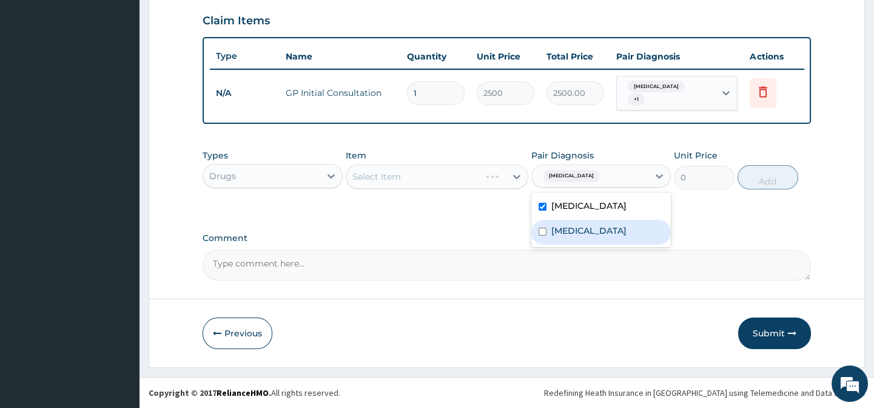
click at [624, 237] on label "[MEDICAL_DATA]" at bounding box center [589, 231] width 75 height 12
checkbox input "true"
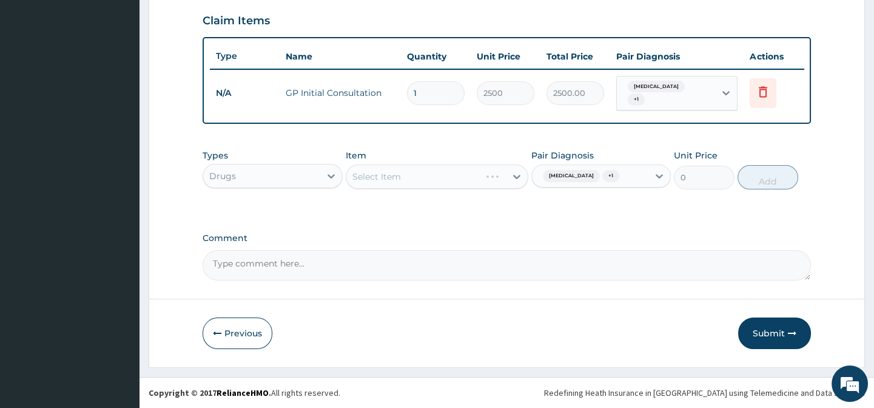
click at [513, 176] on div "Select Item" at bounding box center [437, 176] width 183 height 24
